Goal: Information Seeking & Learning: Learn about a topic

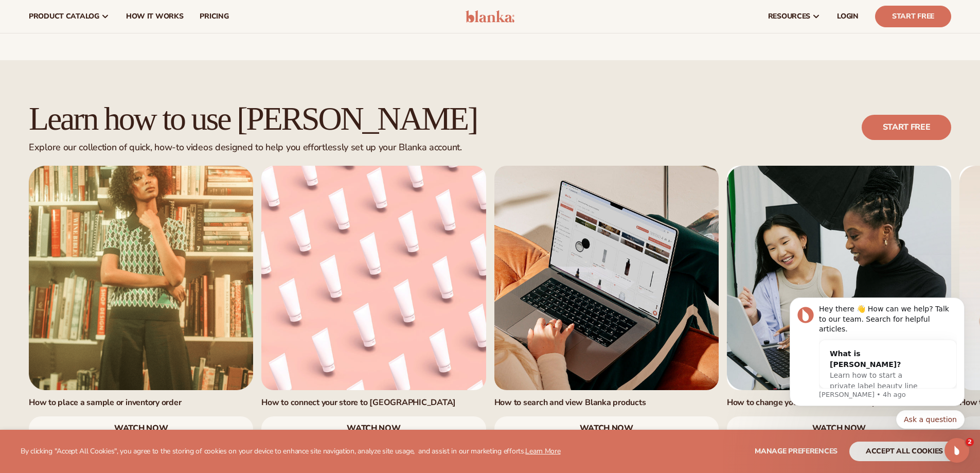
click at [348, 416] on link "watch now" at bounding box center [373, 428] width 224 height 25
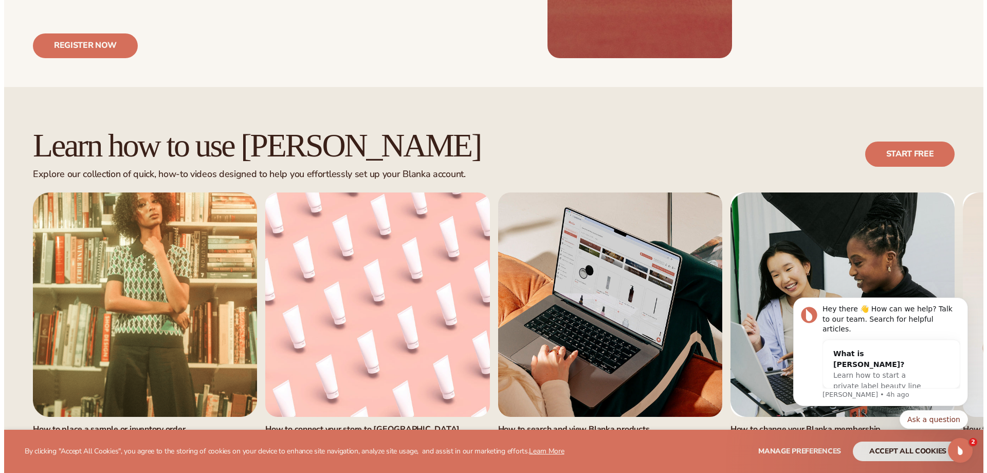
scroll to position [617, 0]
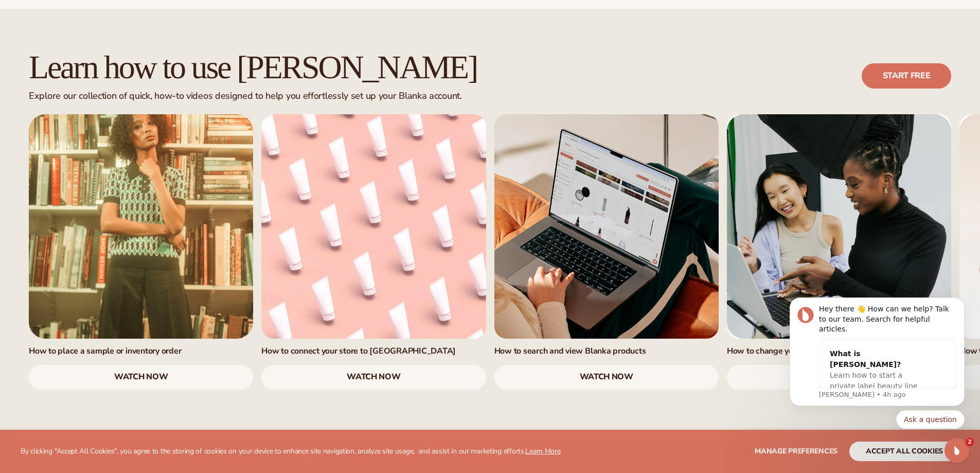
click at [383, 365] on link "watch now" at bounding box center [373, 377] width 224 height 25
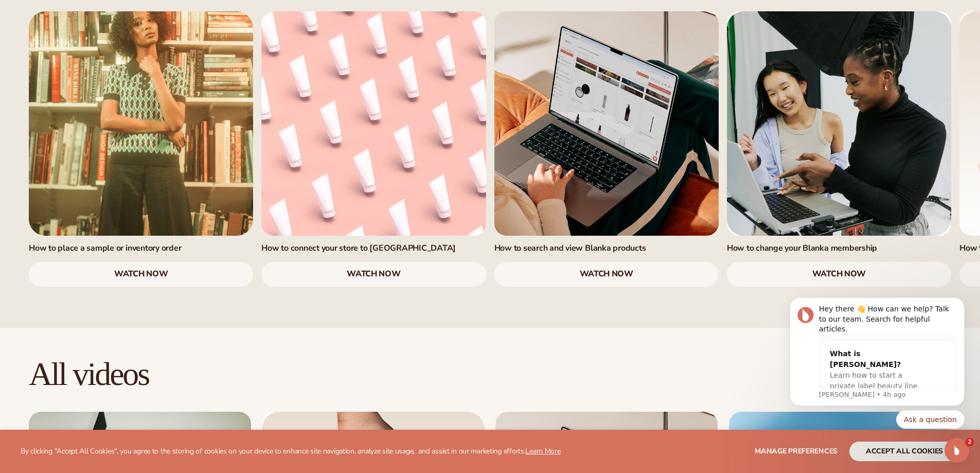
click at [608, 262] on link "watch now" at bounding box center [606, 274] width 224 height 25
